Goal: Subscribe to service/newsletter

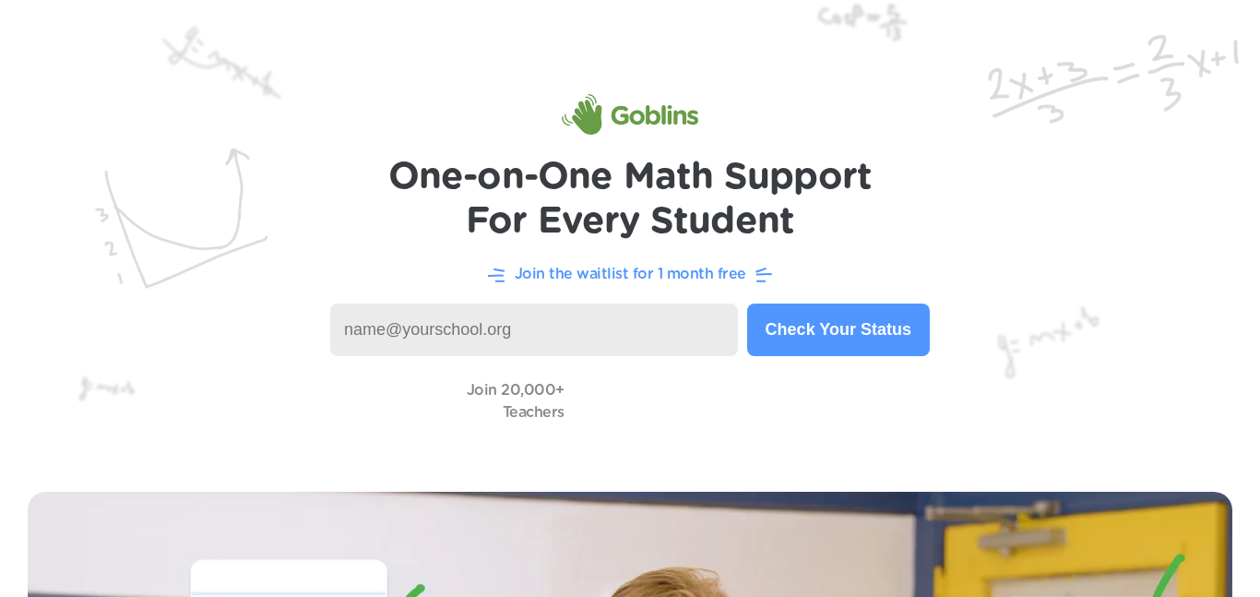
click at [704, 348] on input at bounding box center [534, 330] width 408 height 53
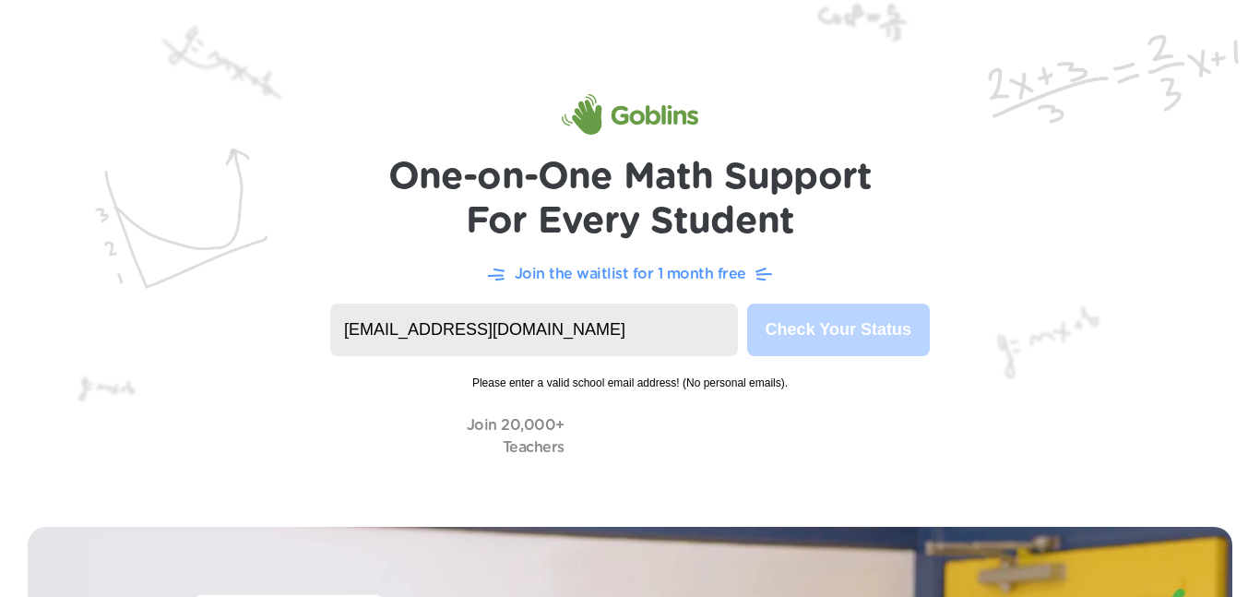
click at [559, 328] on input "[EMAIL_ADDRESS][DOMAIN_NAME]" at bounding box center [534, 330] width 408 height 53
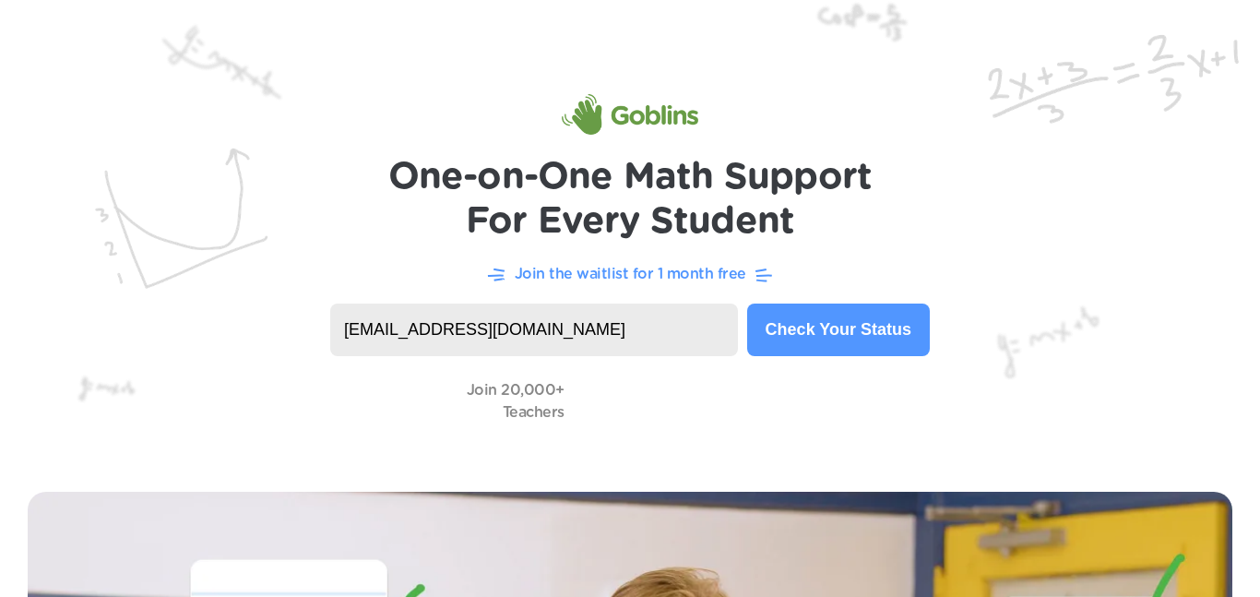
type input "[EMAIL_ADDRESS][DOMAIN_NAME]"
